Goal: Transaction & Acquisition: Purchase product/service

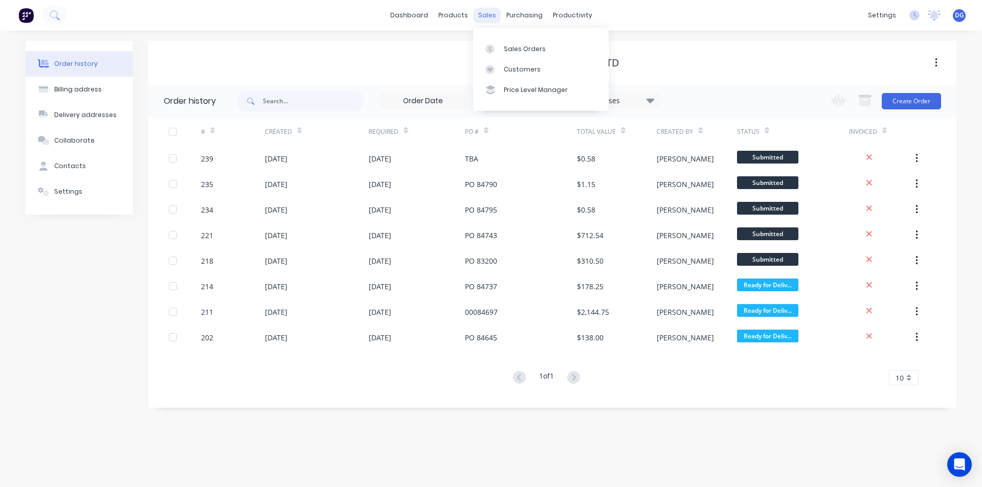
click at [482, 15] on div "sales" at bounding box center [487, 15] width 28 height 15
click at [515, 50] on div "Sales Orders" at bounding box center [525, 49] width 42 height 9
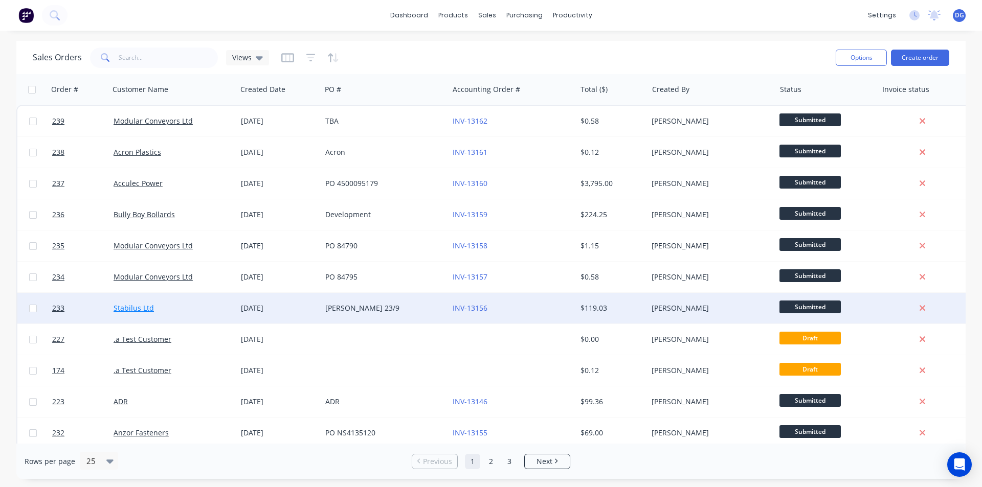
click at [142, 305] on link "Stabilus Ltd" at bounding box center [134, 308] width 40 height 10
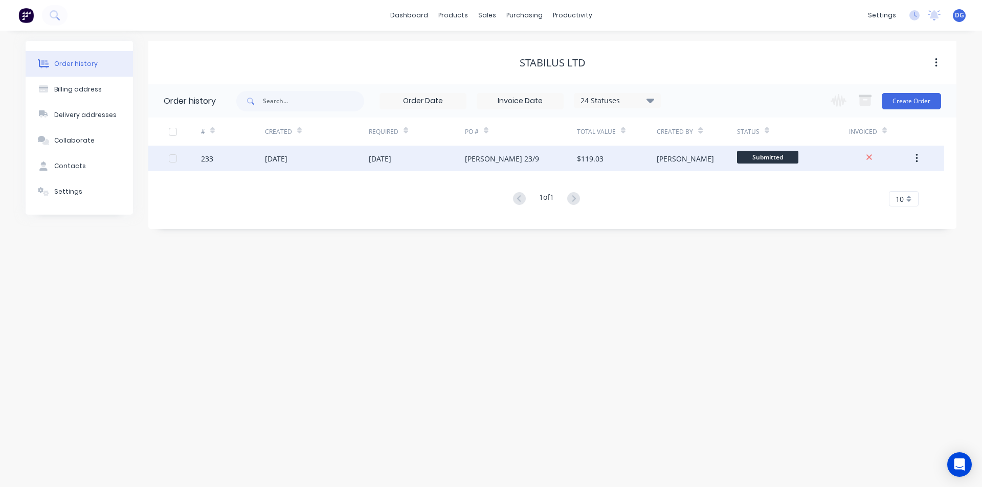
click at [216, 159] on div "233" at bounding box center [233, 159] width 64 height 26
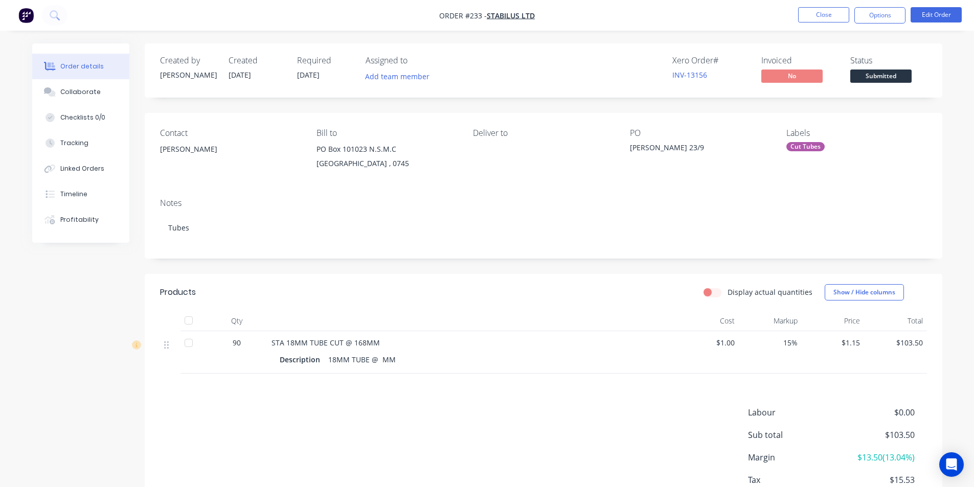
click at [315, 75] on span "[DATE]" at bounding box center [308, 75] width 23 height 10
click at [946, 19] on button "Edit Order" at bounding box center [936, 14] width 51 height 15
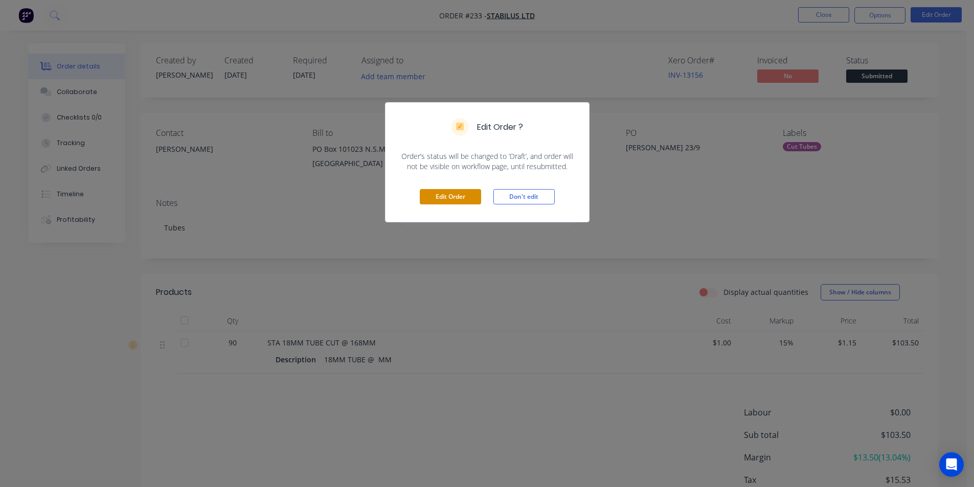
click at [458, 198] on button "Edit Order" at bounding box center [450, 196] width 61 height 15
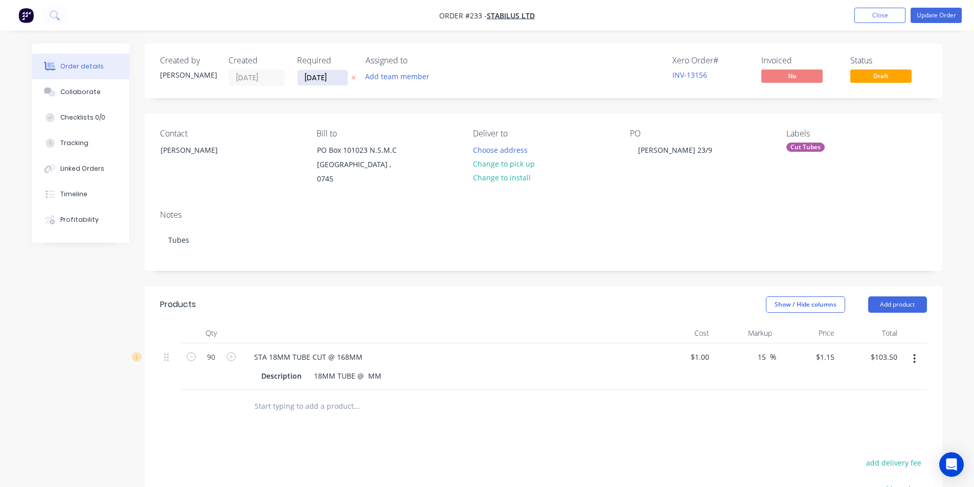
click at [334, 78] on input "[DATE]" at bounding box center [323, 77] width 50 height 15
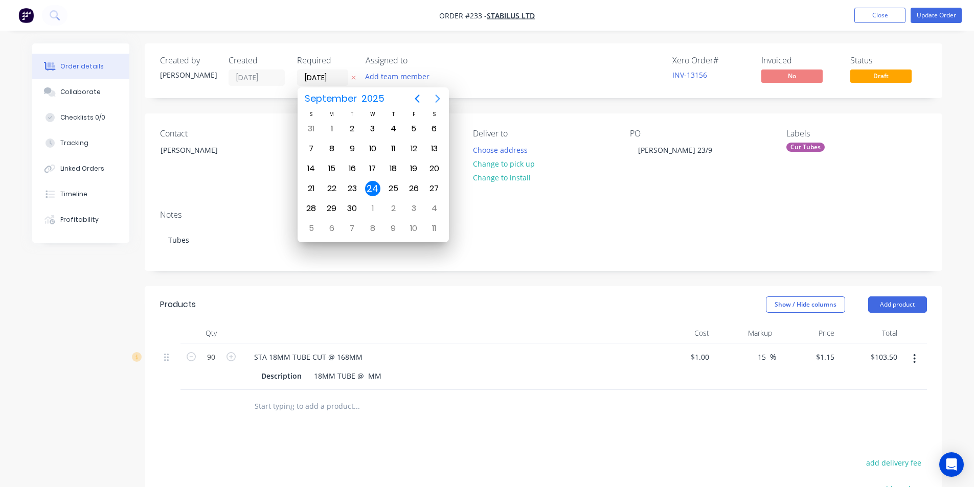
click at [438, 100] on icon "Next page" at bounding box center [437, 99] width 5 height 8
click at [337, 187] on div "20" at bounding box center [331, 188] width 15 height 15
type input "[DATE]"
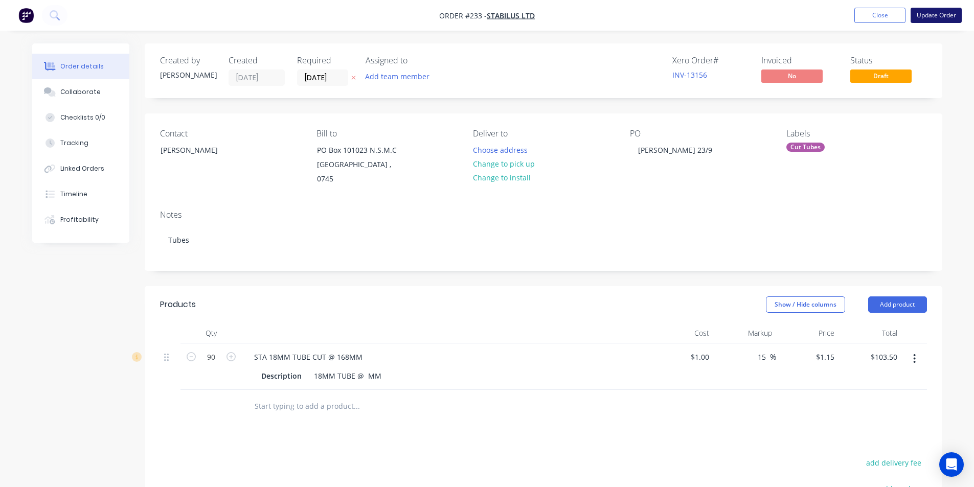
click at [931, 17] on button "Update Order" at bounding box center [936, 15] width 51 height 15
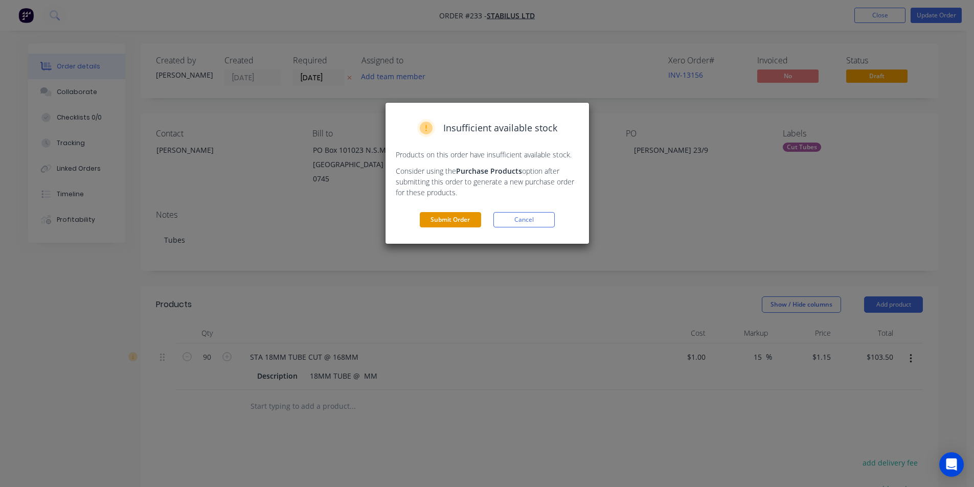
click at [435, 217] on button "Submit Order" at bounding box center [450, 219] width 61 height 15
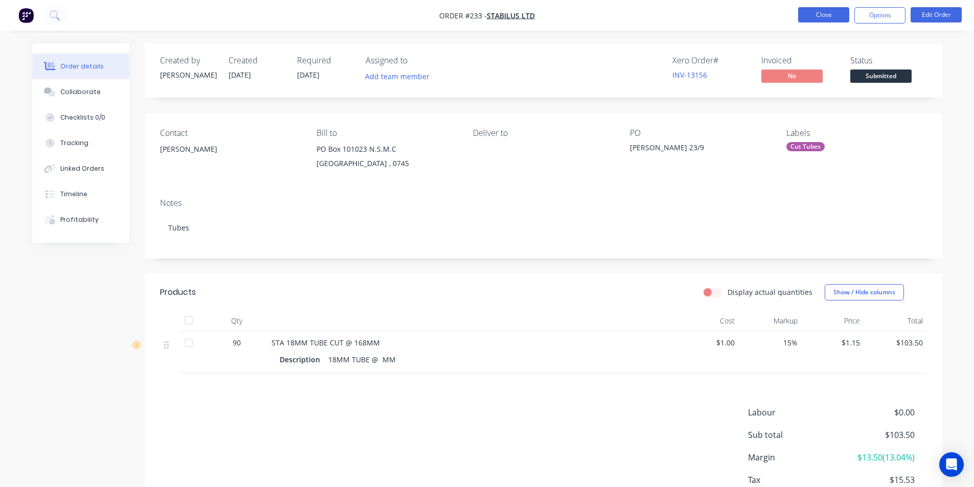
click at [818, 13] on button "Close" at bounding box center [823, 14] width 51 height 15
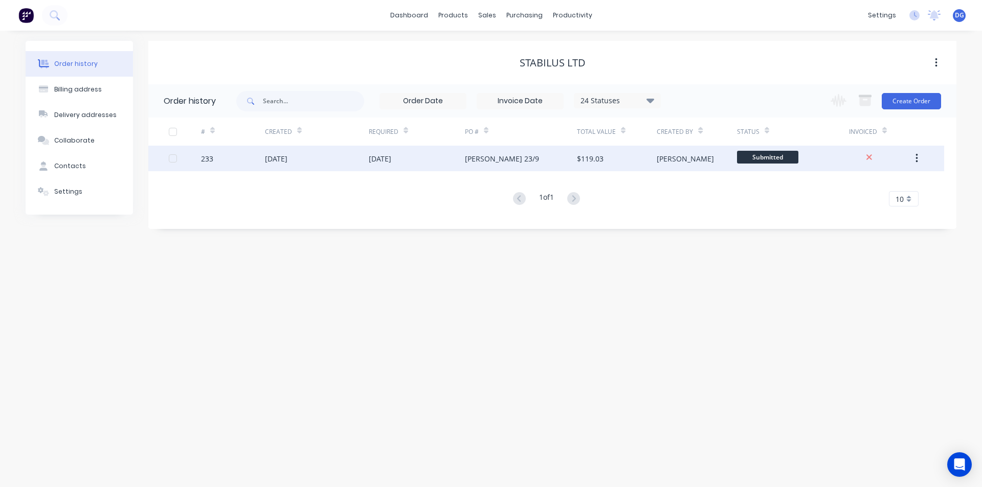
click at [916, 160] on icon "button" at bounding box center [917, 158] width 3 height 11
click at [880, 186] on div "Archive" at bounding box center [880, 185] width 79 height 15
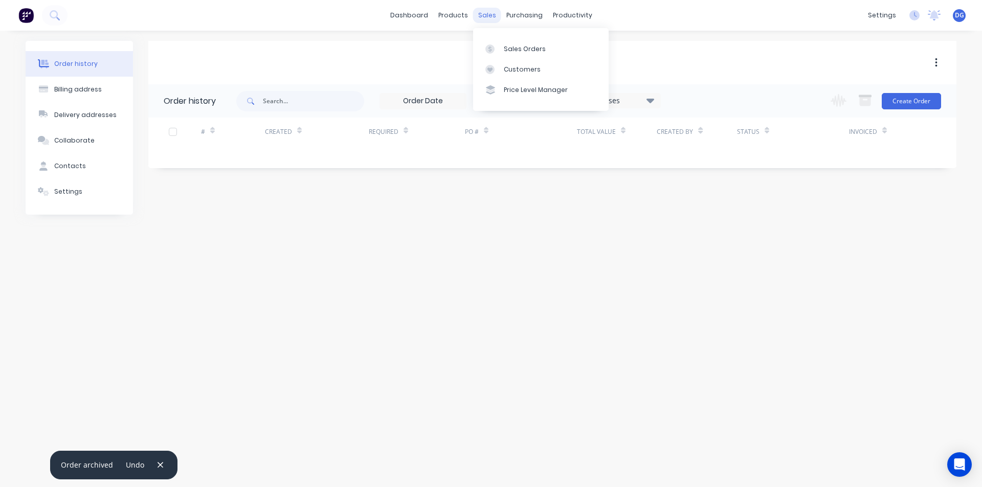
click at [487, 13] on div "sales" at bounding box center [487, 15] width 28 height 15
click at [509, 52] on div "Sales Orders" at bounding box center [525, 49] width 42 height 9
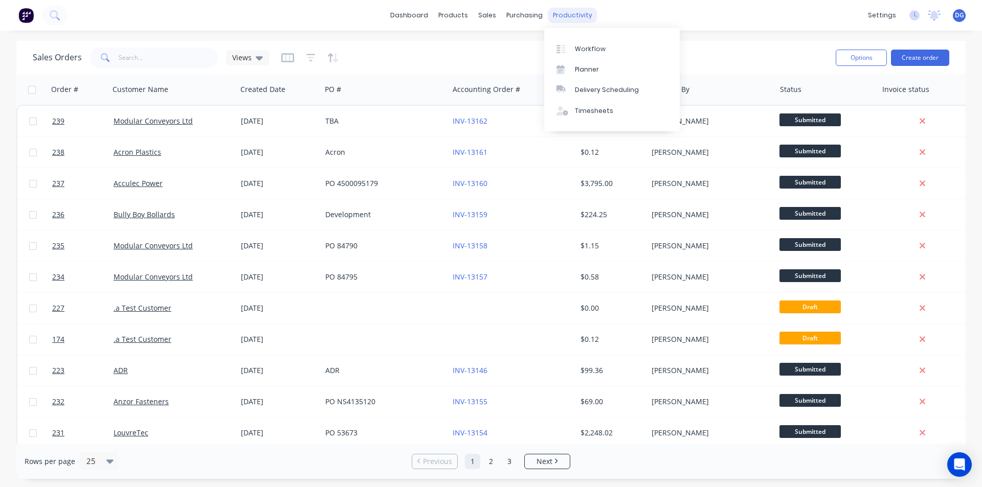
click at [570, 10] on div "productivity" at bounding box center [573, 15] width 50 height 15
click at [570, 18] on div "productivity" at bounding box center [573, 15] width 50 height 15
click at [584, 48] on div "Workflow" at bounding box center [590, 49] width 31 height 9
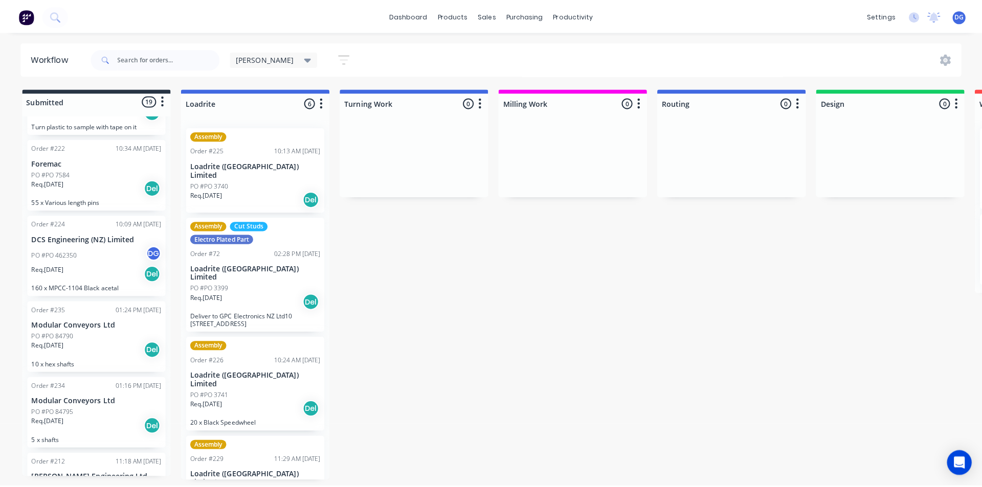
scroll to position [460, 0]
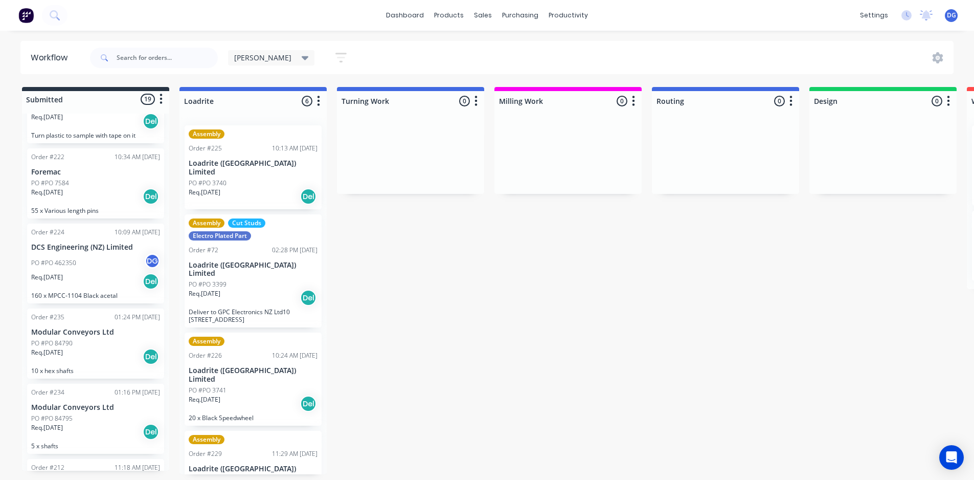
click at [952, 16] on span "DG" at bounding box center [951, 15] width 9 height 9
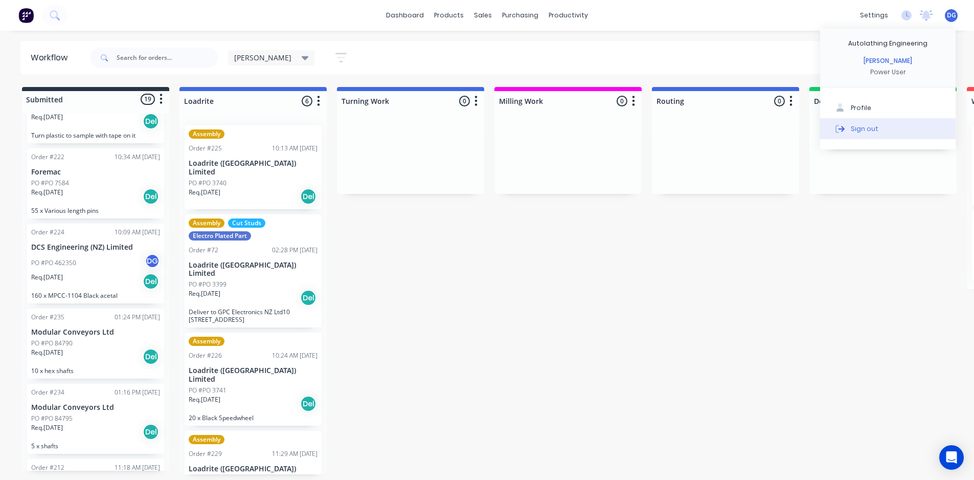
click at [877, 127] on button "Sign out" at bounding box center [888, 128] width 136 height 20
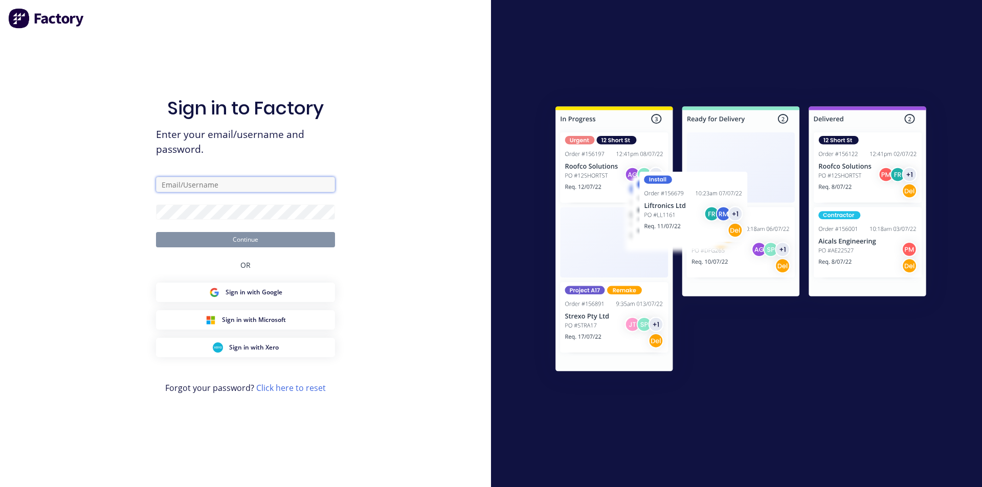
type input "davegiles@autolathing.co.nz"
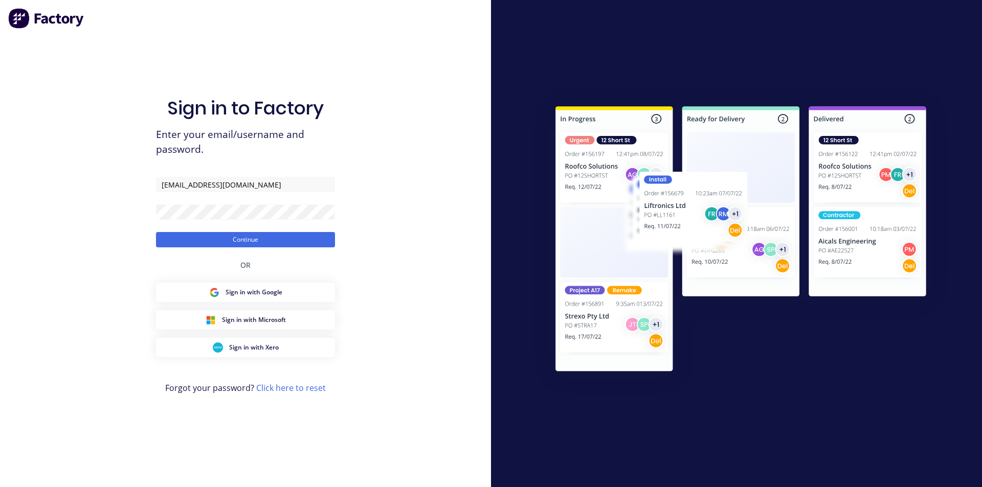
click at [574, 53] on div at bounding box center [736, 243] width 491 height 487
click at [264, 238] on button "Continue" at bounding box center [245, 239] width 179 height 15
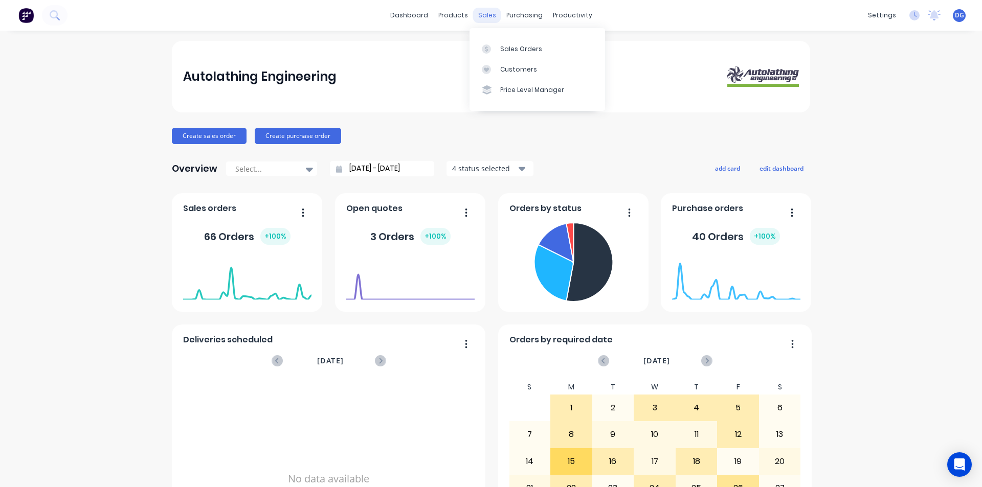
click at [485, 16] on div "sales" at bounding box center [487, 15] width 28 height 15
click at [511, 49] on div "Sales Orders" at bounding box center [521, 49] width 42 height 9
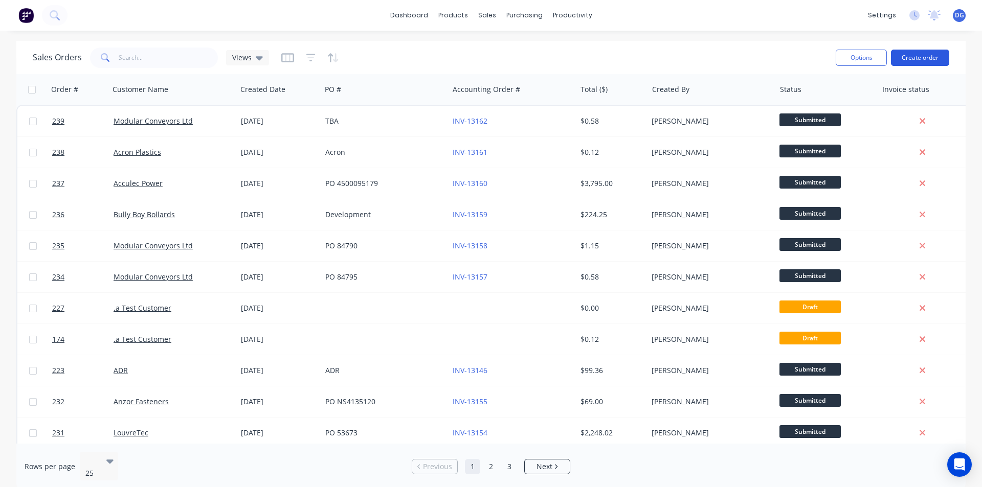
click at [911, 56] on button "Create order" at bounding box center [920, 58] width 58 height 16
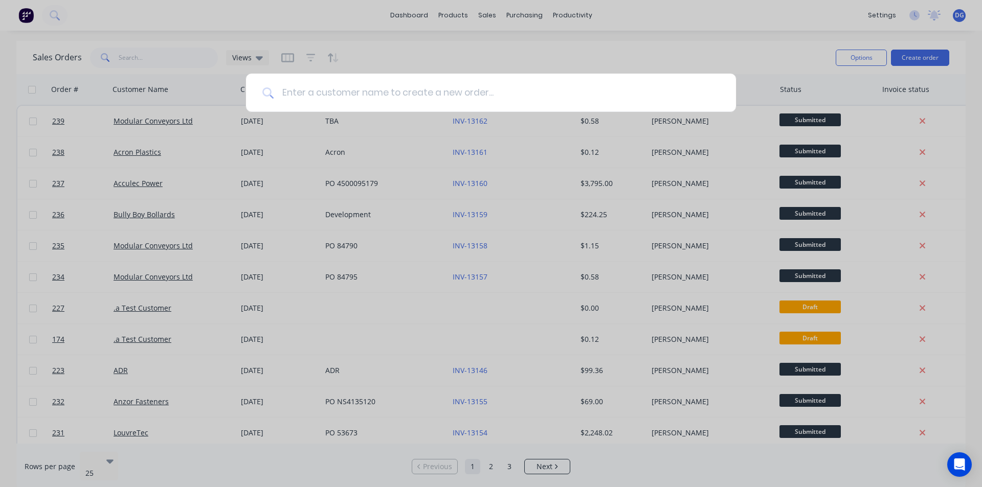
click at [321, 92] on input at bounding box center [497, 93] width 446 height 38
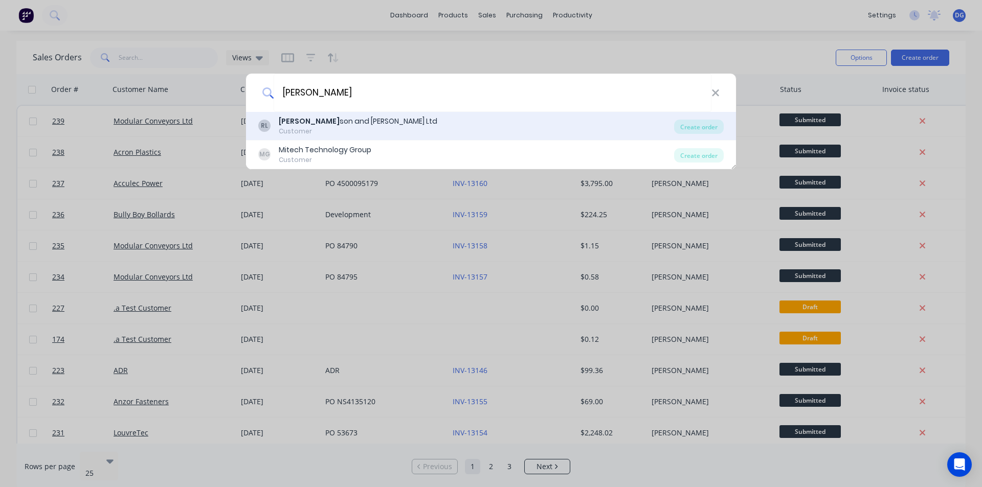
type input "robert"
click at [327, 128] on div "Customer" at bounding box center [358, 131] width 159 height 9
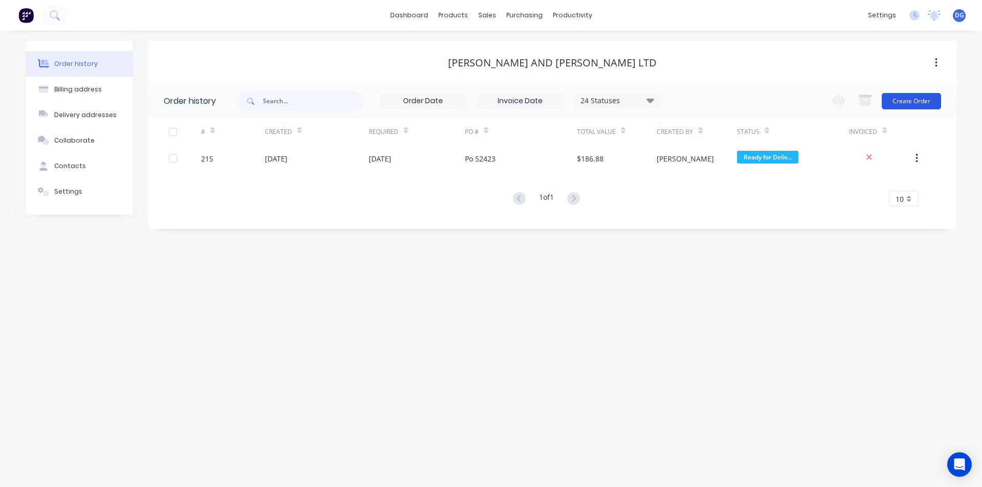
click at [910, 101] on button "Create Order" at bounding box center [911, 101] width 59 height 16
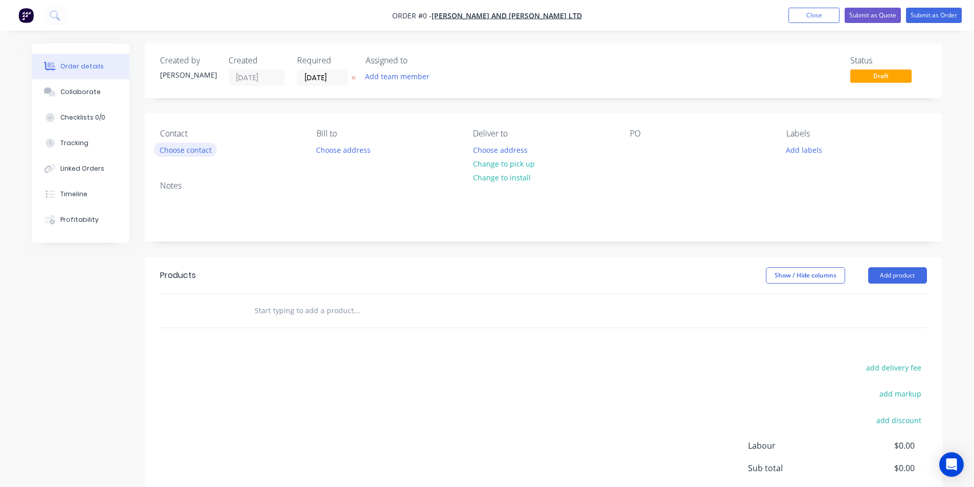
click at [198, 147] on button "Choose contact" at bounding box center [185, 150] width 63 height 14
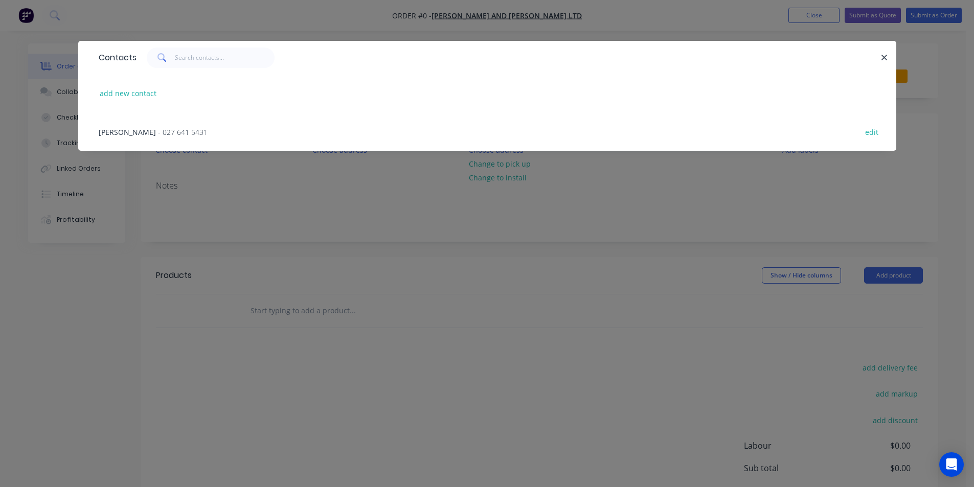
click at [158, 136] on span "- 027 641 5431" at bounding box center [183, 132] width 50 height 10
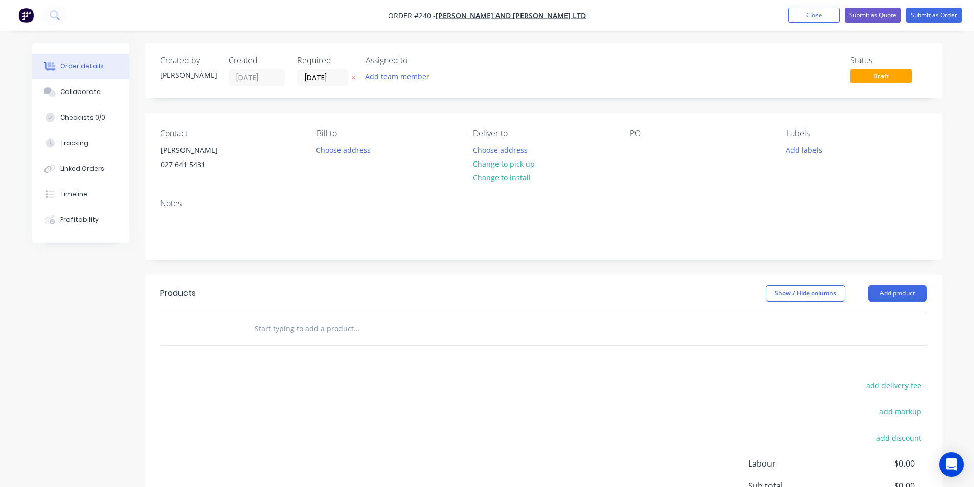
click at [637, 137] on div "PO" at bounding box center [700, 134] width 140 height 10
click at [634, 146] on div at bounding box center [638, 150] width 16 height 15
click at [898, 293] on button "Add product" at bounding box center [898, 293] width 59 height 16
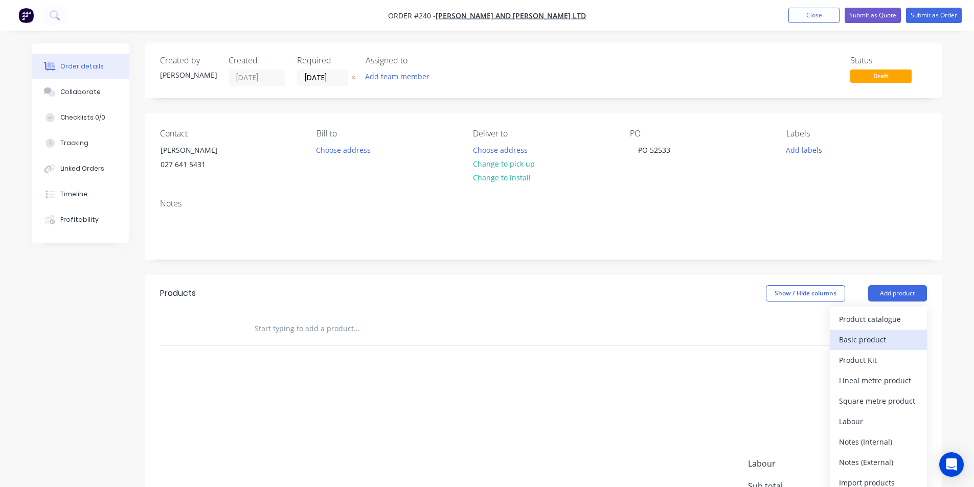
click at [840, 338] on div "Basic product" at bounding box center [878, 339] width 79 height 15
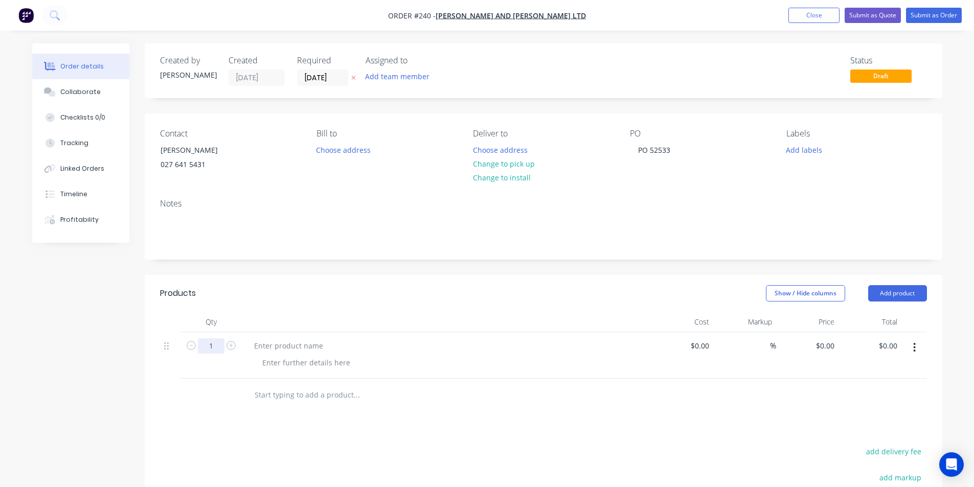
click at [215, 346] on input "1" at bounding box center [211, 346] width 27 height 15
type input "3"
click at [269, 347] on div at bounding box center [288, 346] width 85 height 15
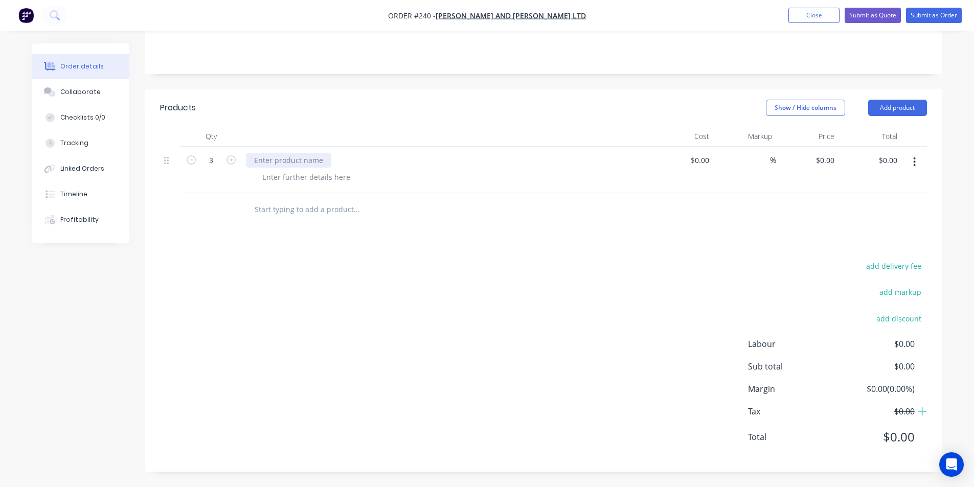
click at [264, 161] on div at bounding box center [288, 160] width 85 height 15
click at [296, 163] on div "Turn cutter vshank to 8mm" at bounding box center [300, 160] width 109 height 15
click at [340, 161] on div "Turn cutter shank to 8mm" at bounding box center [299, 160] width 106 height 15
click at [930, 15] on button "Submit as Order" at bounding box center [934, 15] width 56 height 15
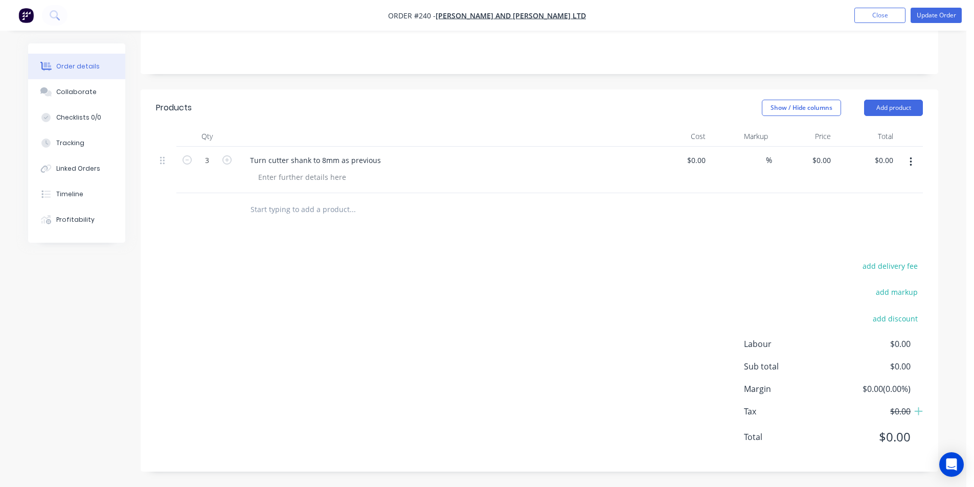
scroll to position [0, 0]
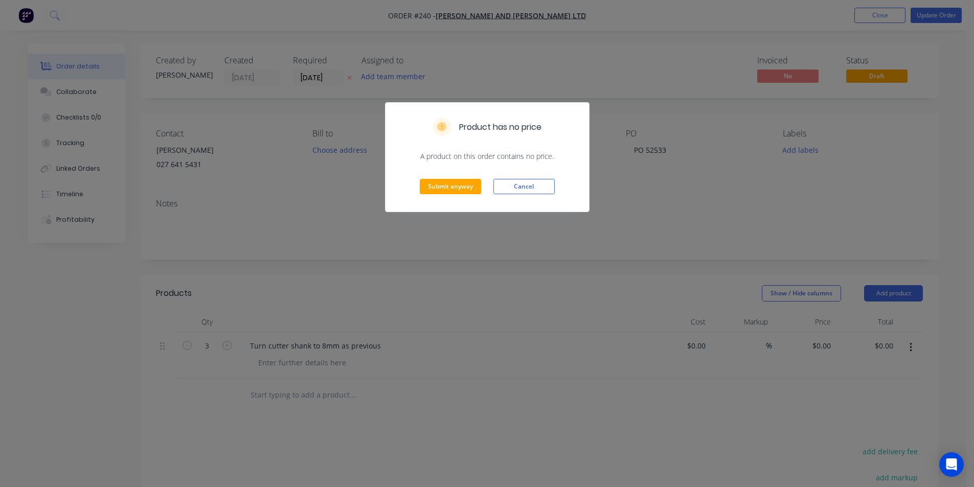
click at [930, 15] on div "Product has no price A product on this order contains no price. Submit anyway C…" at bounding box center [487, 243] width 974 height 487
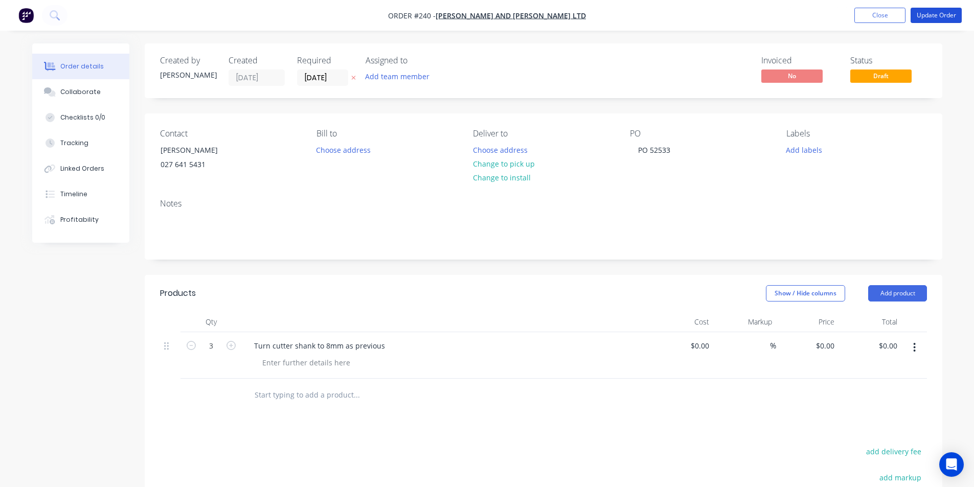
click at [930, 15] on button "Update Order" at bounding box center [936, 15] width 51 height 15
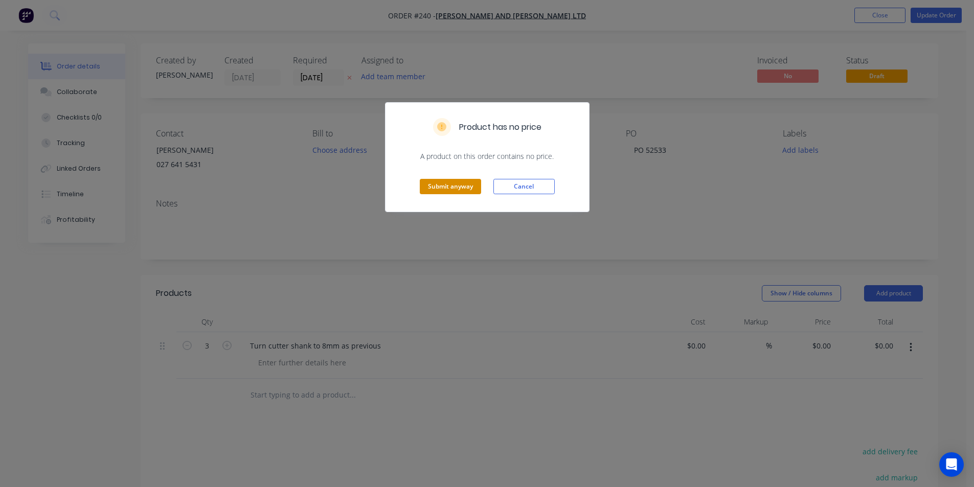
click at [446, 190] on button "Submit anyway" at bounding box center [450, 186] width 61 height 15
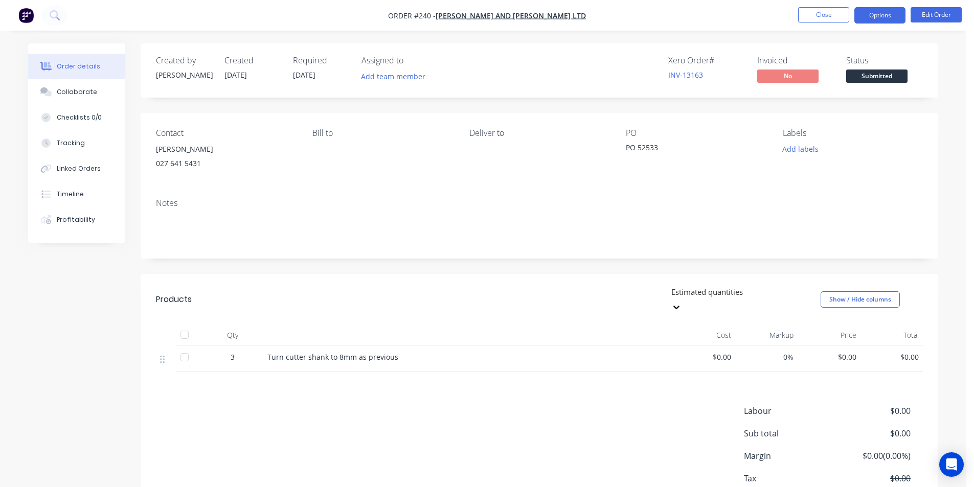
click at [878, 16] on button "Options" at bounding box center [880, 15] width 51 height 16
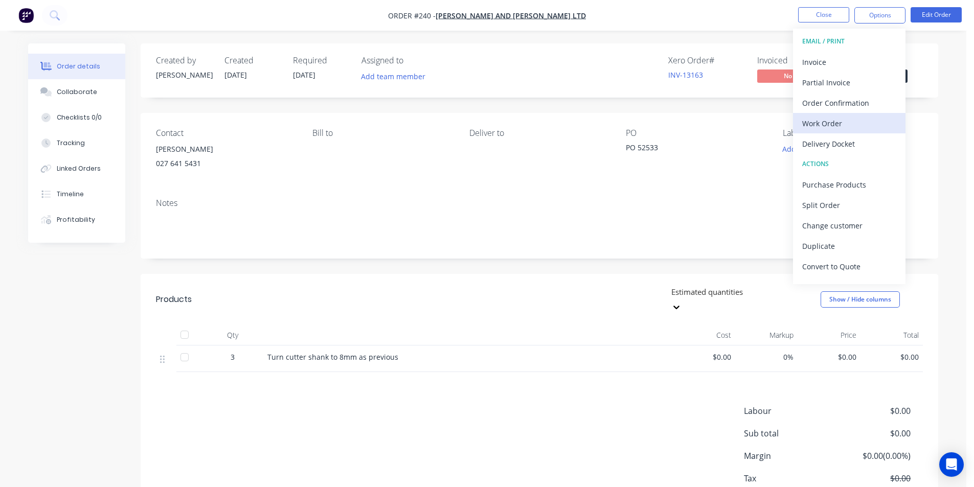
click at [832, 125] on div "Work Order" at bounding box center [850, 123] width 94 height 15
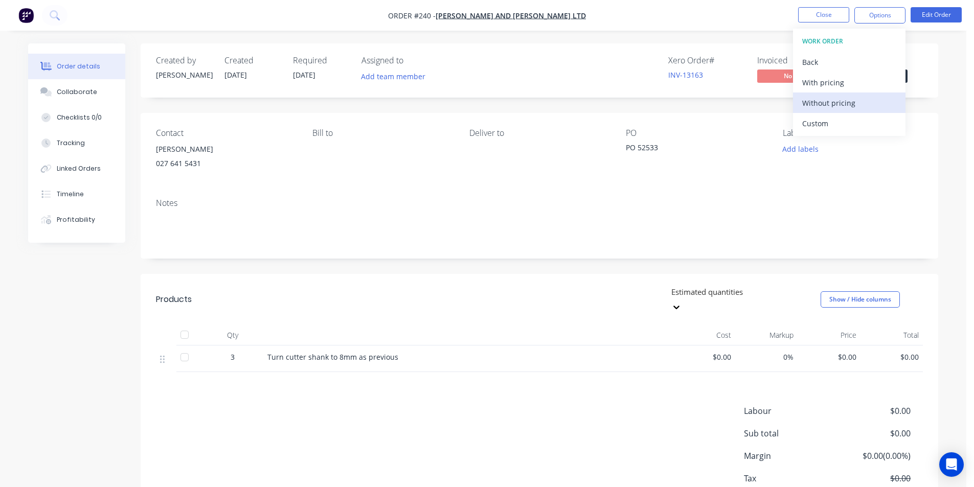
click at [837, 105] on div "Without pricing" at bounding box center [850, 103] width 94 height 15
